Goal: Information Seeking & Learning: Learn about a topic

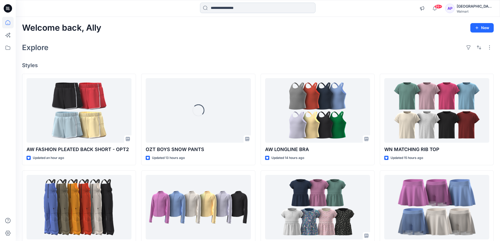
click at [233, 9] on input at bounding box center [257, 8] width 115 height 10
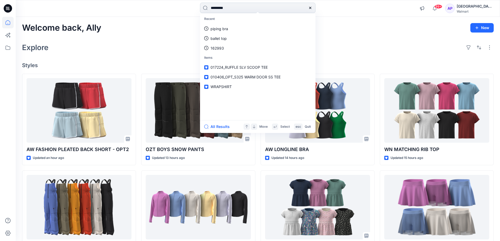
type input "**********"
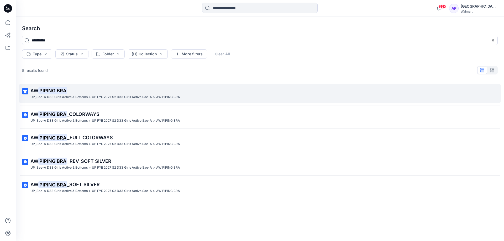
click at [105, 92] on p "AW PIPING BRA" at bounding box center [259, 90] width 458 height 7
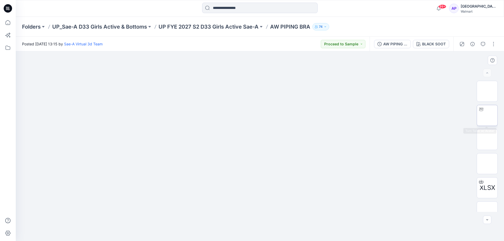
click at [487, 115] on img at bounding box center [487, 115] width 0 height 0
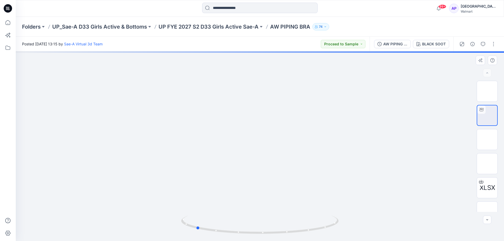
drag, startPoint x: 293, startPoint y: 232, endPoint x: 29, endPoint y: 189, distance: 268.0
click at [229, 236] on div at bounding box center [260, 146] width 488 height 190
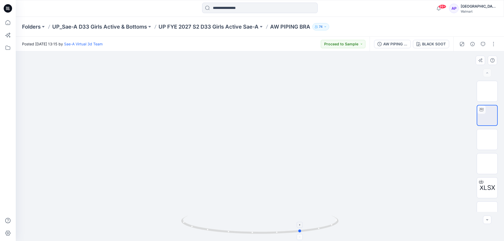
drag, startPoint x: 284, startPoint y: 234, endPoint x: 246, endPoint y: 233, distance: 38.3
click at [246, 233] on icon at bounding box center [260, 226] width 159 height 20
click at [399, 45] on div "AW PIPING BRA_FULL COLORWAYS" at bounding box center [395, 44] width 24 height 6
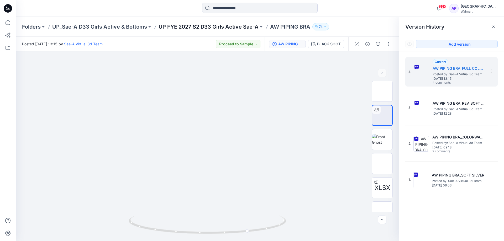
click at [233, 26] on p "UP FYE 2027 S2 D33 Girls Active Sae-A" at bounding box center [208, 26] width 100 height 7
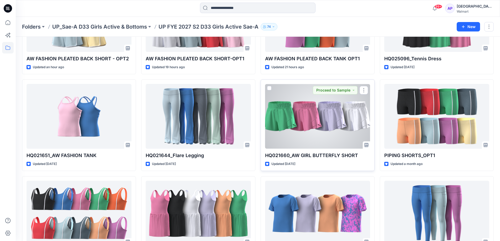
scroll to position [105, 0]
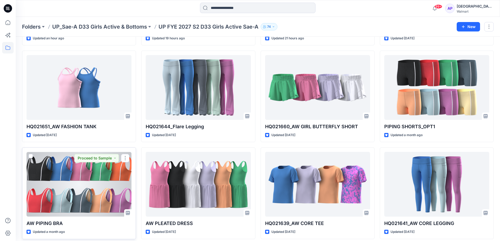
click at [72, 196] on div at bounding box center [79, 184] width 105 height 65
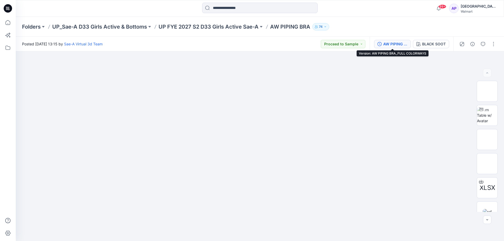
click at [393, 45] on div "AW PIPING BRA_FULL COLORWAYS" at bounding box center [395, 44] width 24 height 6
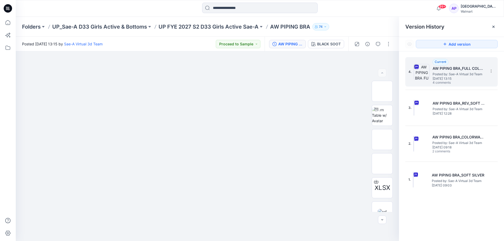
click at [467, 80] on span "[DATE] 13:15" at bounding box center [458, 79] width 52 height 4
click at [377, 45] on icon "button" at bounding box center [378, 44] width 4 height 4
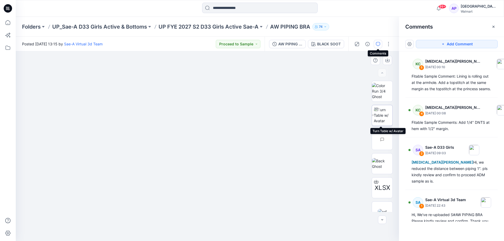
click at [382, 117] on img at bounding box center [383, 115] width 19 height 17
drag, startPoint x: 237, startPoint y: 234, endPoint x: 183, endPoint y: 229, distance: 54.0
click at [183, 229] on icon at bounding box center [208, 226] width 159 height 20
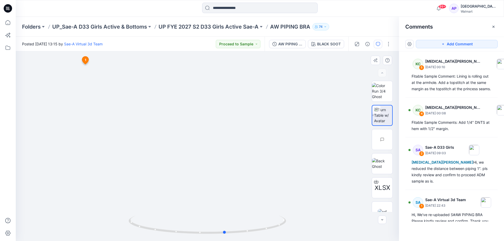
drag, startPoint x: 249, startPoint y: 233, endPoint x: 168, endPoint y: 213, distance: 83.2
click at [168, 213] on div at bounding box center [207, 146] width 383 height 190
drag, startPoint x: 255, startPoint y: 232, endPoint x: 333, endPoint y: 231, distance: 78.2
click at [333, 231] on div at bounding box center [207, 146] width 383 height 190
